Goal: Navigation & Orientation: Go to known website

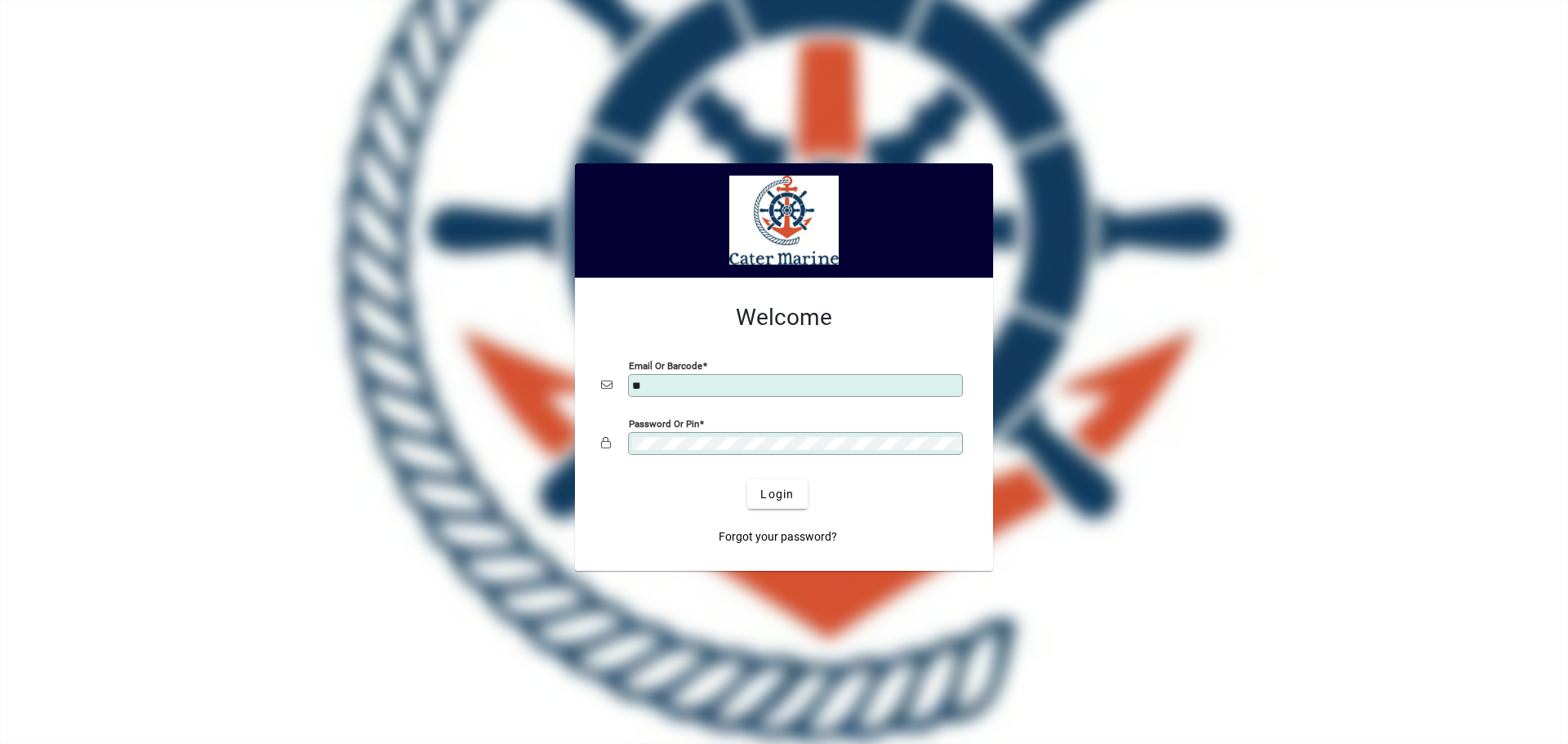
type input "**********"
click at [770, 497] on span "Login" at bounding box center [776, 495] width 33 height 17
